Goal: Transaction & Acquisition: Purchase product/service

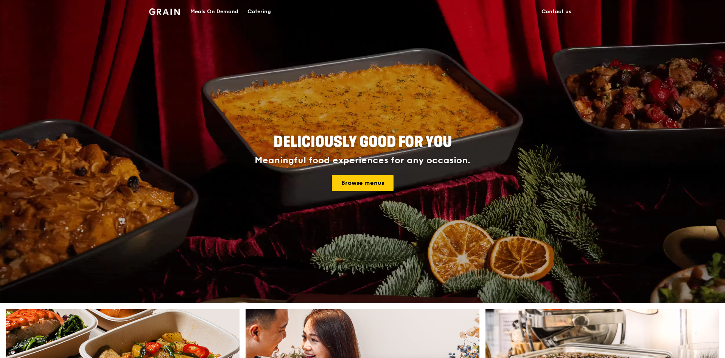
drag, startPoint x: 0, startPoint y: 0, endPoint x: 351, endPoint y: 166, distance: 388.0
click at [356, 186] on link "Browse menus" at bounding box center [363, 183] width 62 height 16
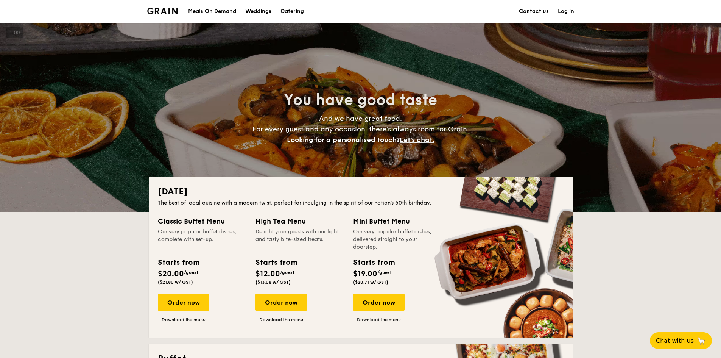
click at [221, 14] on div "Meals On Demand" at bounding box center [212, 11] width 48 height 23
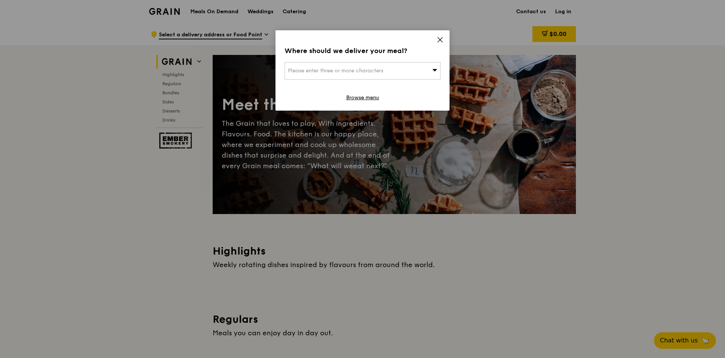
click at [438, 41] on icon at bounding box center [440, 39] width 7 height 7
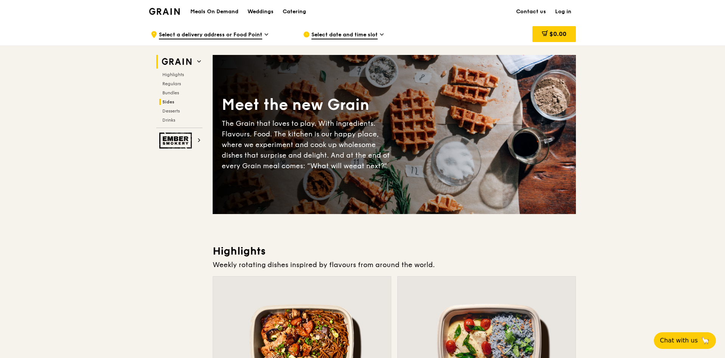
click at [170, 103] on span "Sides" at bounding box center [168, 101] width 12 height 5
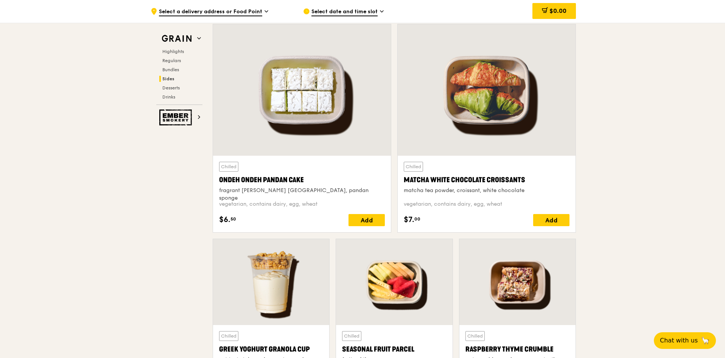
scroll to position [2209, 0]
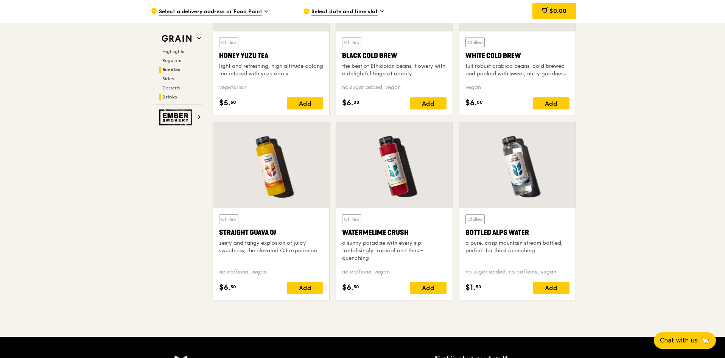
click at [176, 69] on span "Bundles" at bounding box center [171, 69] width 18 height 5
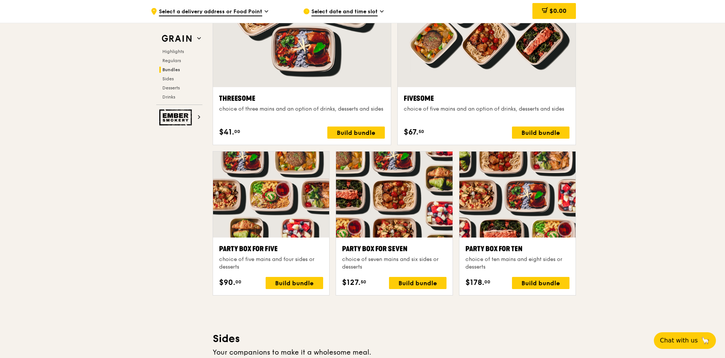
scroll to position [1386, 0]
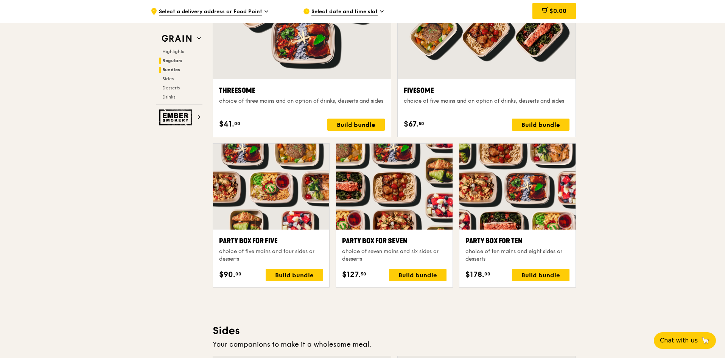
click at [175, 61] on span "Regulars" at bounding box center [172, 60] width 20 height 5
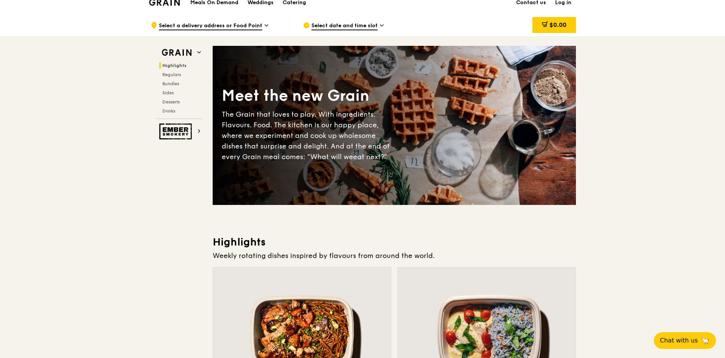
scroll to position [0, 0]
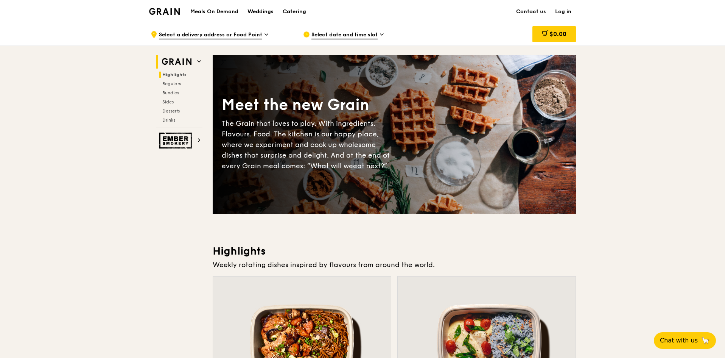
click at [195, 62] on h2 "Grain" at bounding box center [179, 62] width 46 height 14
click at [229, 11] on h1 "Meals On Demand" at bounding box center [214, 12] width 48 height 8
click at [208, 9] on h1 "Meals On Demand" at bounding box center [214, 12] width 48 height 8
click at [215, 11] on h1 "Meals On Demand" at bounding box center [214, 12] width 48 height 8
click at [176, 9] on img at bounding box center [164, 11] width 31 height 7
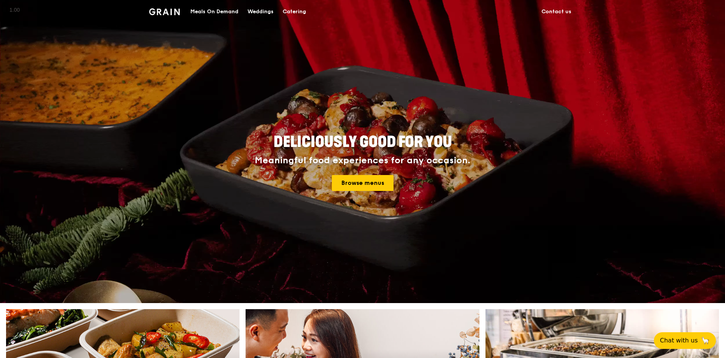
click at [218, 14] on div "Meals On Demand" at bounding box center [214, 11] width 48 height 23
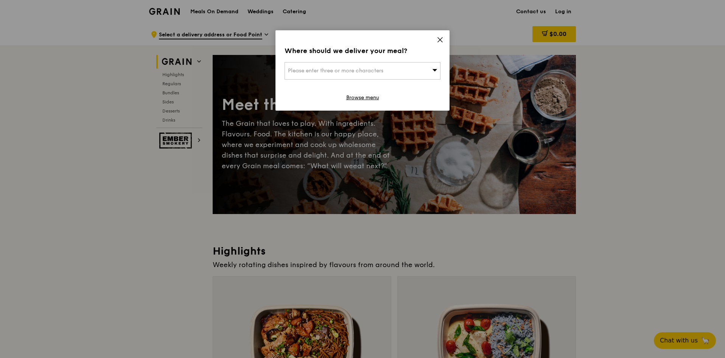
click at [432, 67] on div "Please enter three or more characters" at bounding box center [363, 70] width 156 height 17
click at [441, 37] on icon at bounding box center [440, 39] width 7 height 7
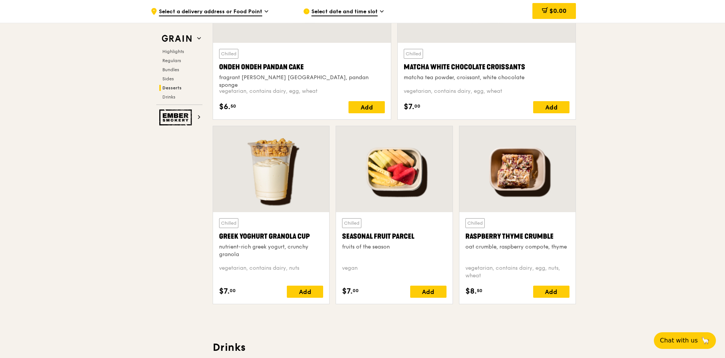
scroll to position [2073, 0]
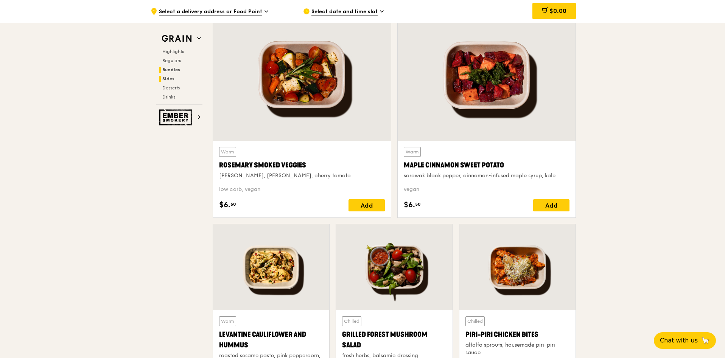
click at [169, 69] on span "Bundles" at bounding box center [171, 69] width 18 height 5
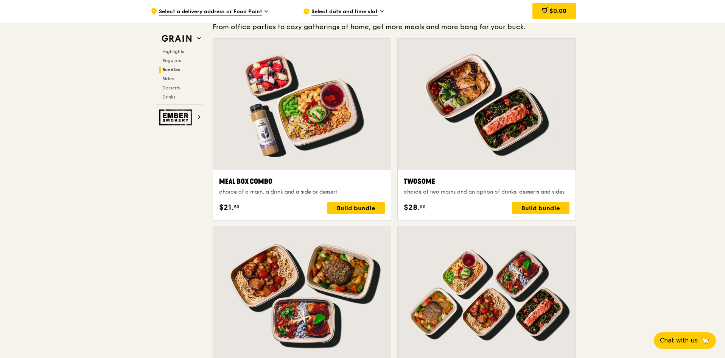
scroll to position [1083, 0]
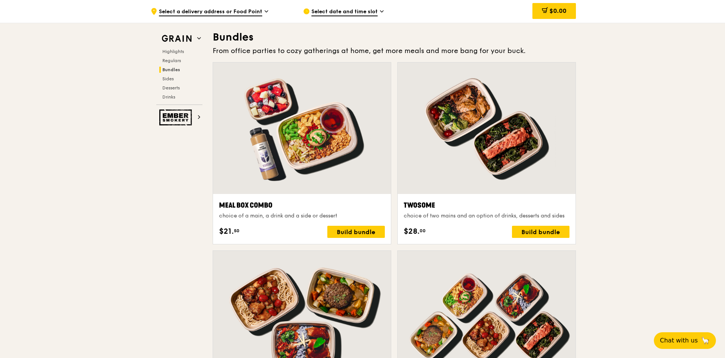
click at [169, 67] on span "Bundles" at bounding box center [171, 69] width 18 height 5
click at [170, 61] on span "Regulars" at bounding box center [172, 60] width 20 height 5
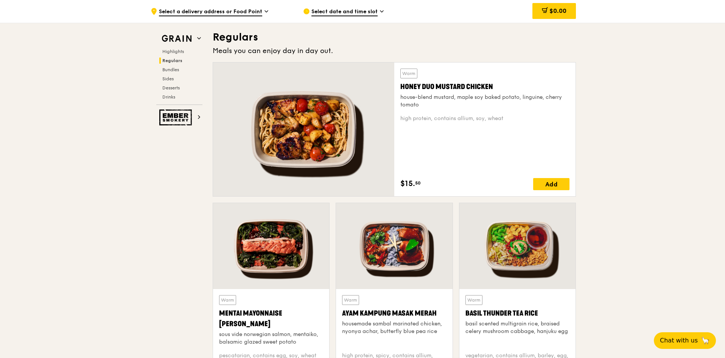
click at [169, 55] on div "Highlights Regulars Bundles Sides Desserts Drinks" at bounding box center [179, 73] width 46 height 51
click at [170, 53] on span "Highlights" at bounding box center [174, 51] width 24 height 5
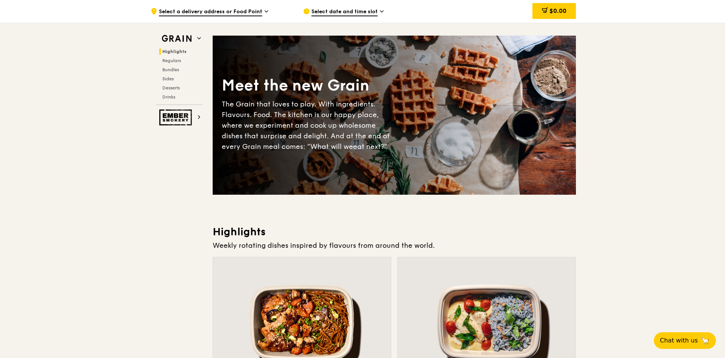
scroll to position [0, 0]
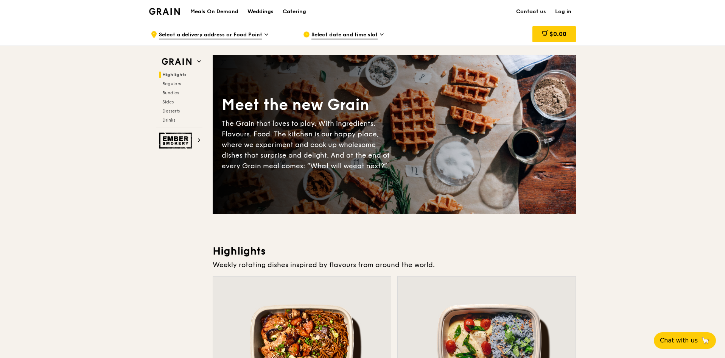
click at [167, 9] on img at bounding box center [164, 11] width 31 height 7
